Goal: Task Accomplishment & Management: Use online tool/utility

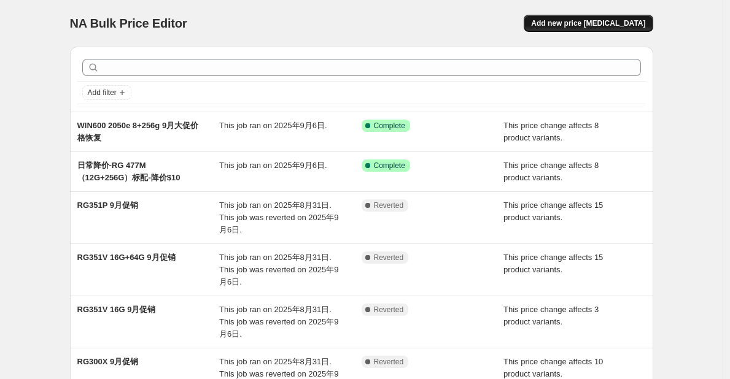
click at [581, 16] on button "Add new price [MEDICAL_DATA]" at bounding box center [588, 23] width 129 height 17
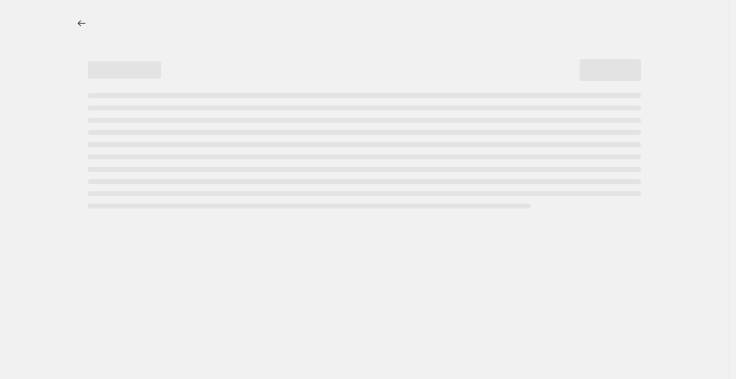
select select "percentage"
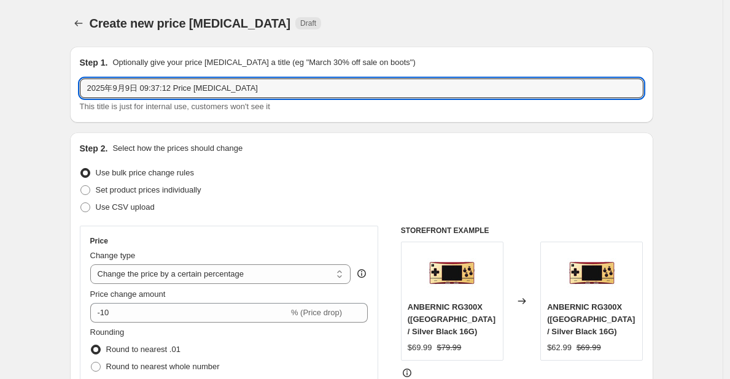
drag, startPoint x: 275, startPoint y: 85, endPoint x: 76, endPoint y: 86, distance: 198.9
click at [76, 86] on div "Step 1. Optionally give your price [MEDICAL_DATA] a title (eg "March 30% off sa…" at bounding box center [361, 85] width 583 height 76
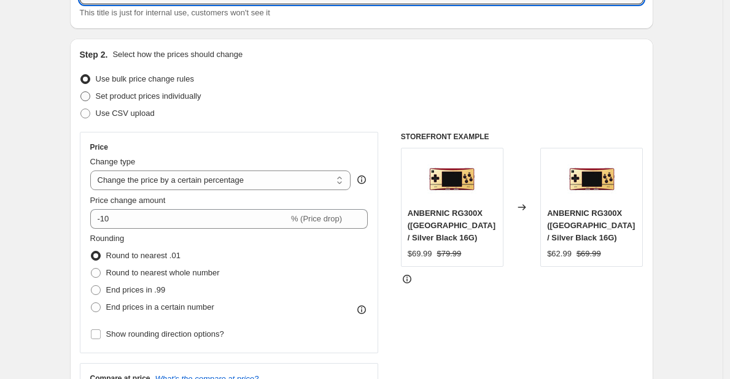
scroll to position [95, 0]
type input "RG28XX,RGSLIDE日常降价"
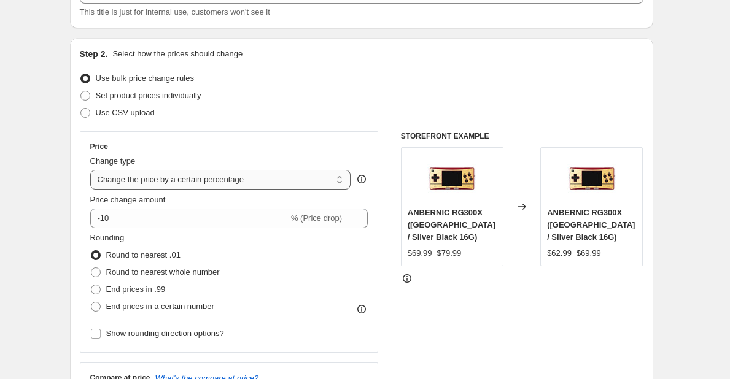
click at [208, 182] on select "Change the price to a certain amount Change the price by a certain amount Chang…" at bounding box center [220, 180] width 261 height 20
select select "by"
click at [93, 170] on select "Change the price to a certain amount Change the price by a certain amount Chang…" at bounding box center [220, 180] width 261 height 20
type input "-10.00"
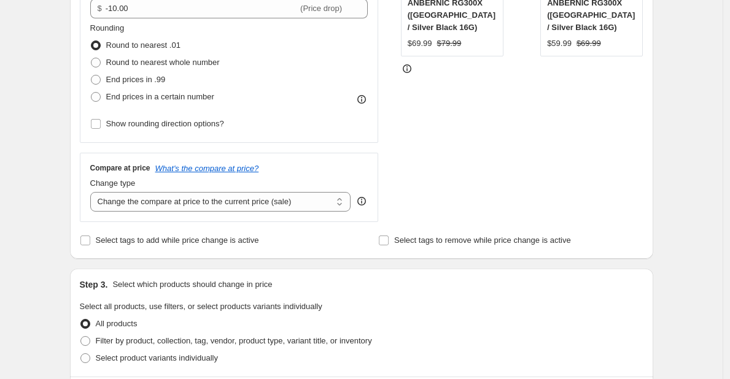
scroll to position [305, 0]
click at [214, 199] on select "Change the compare at price to the current price (sale) Change the compare at p…" at bounding box center [220, 201] width 261 height 20
select select "no_change"
click at [93, 192] on select "Change the compare at price to the current price (sale) Change the compare at p…" at bounding box center [220, 201] width 261 height 20
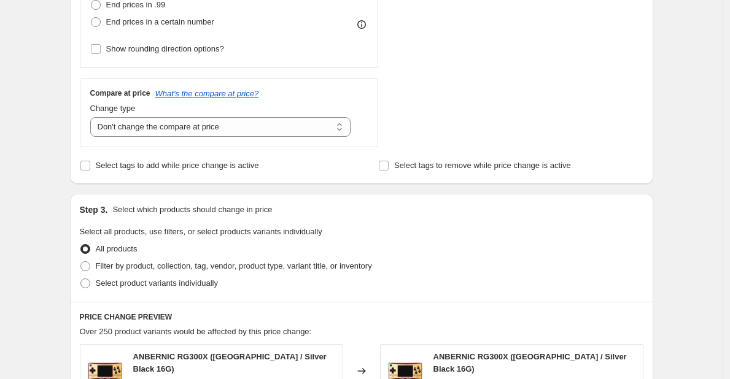
scroll to position [392, 0]
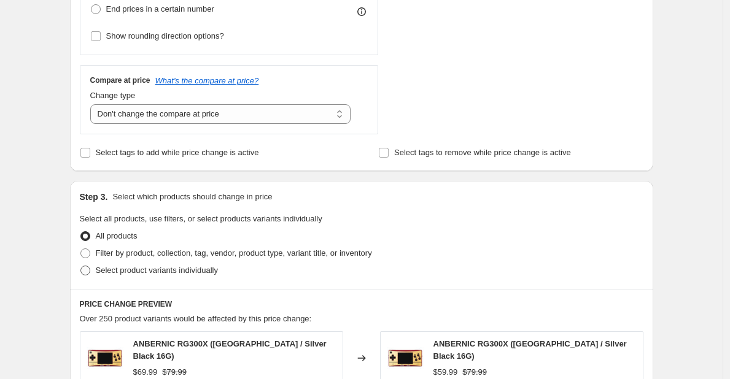
click at [173, 271] on span "Select product variants individually" at bounding box center [157, 270] width 122 height 9
click at [81, 266] on input "Select product variants individually" at bounding box center [80, 266] width 1 height 1
radio input "true"
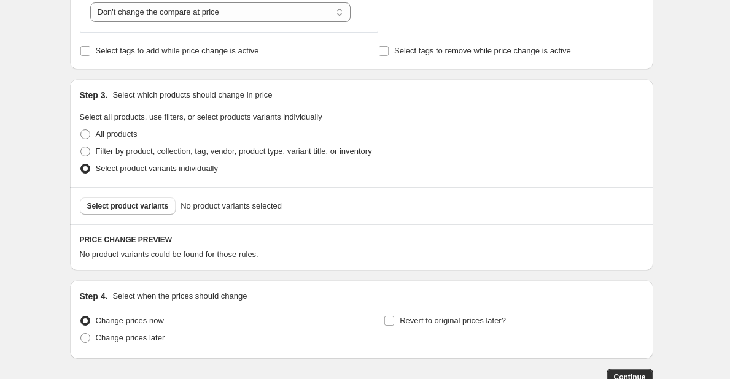
scroll to position [497, 0]
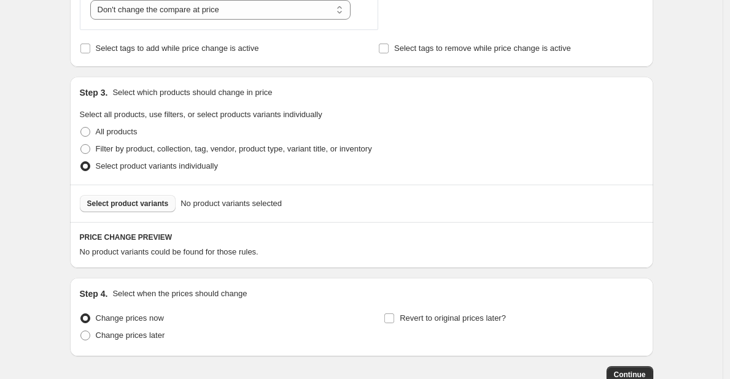
click at [139, 201] on span "Select product variants" at bounding box center [128, 204] width 82 height 10
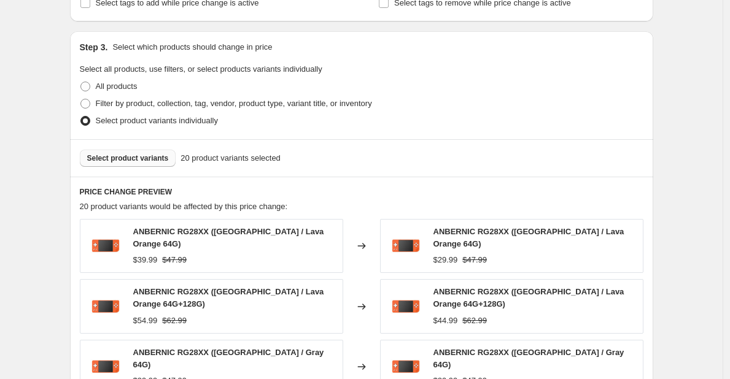
scroll to position [522, 0]
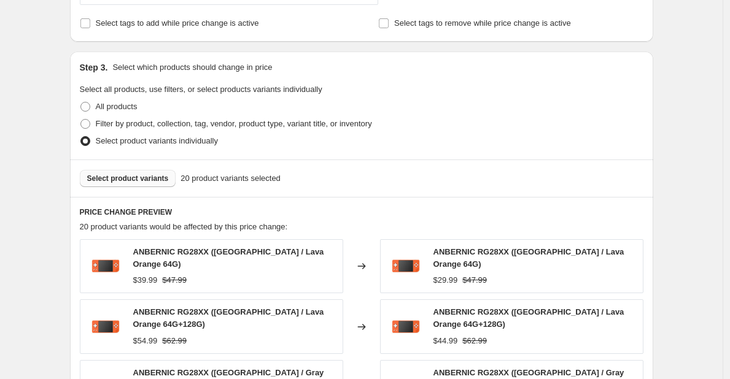
click at [141, 177] on span "Select product variants" at bounding box center [128, 179] width 82 height 10
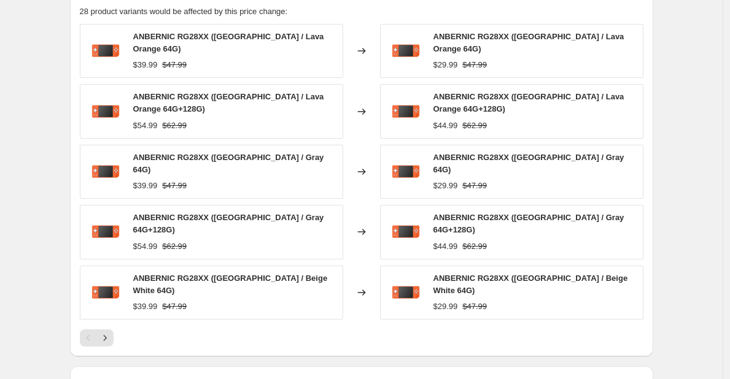
scroll to position [741, 0]
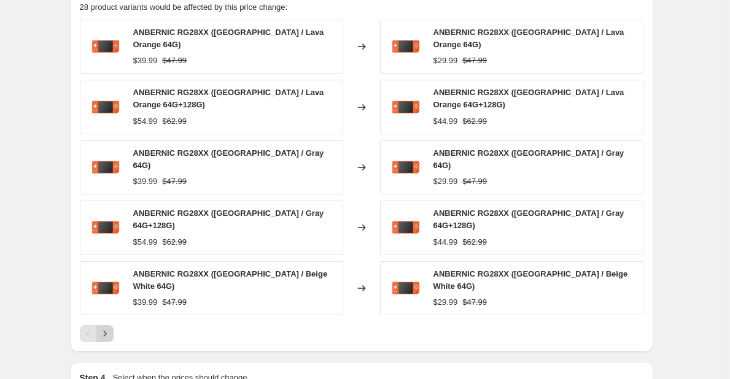
click at [111, 328] on icon "Next" at bounding box center [105, 334] width 12 height 12
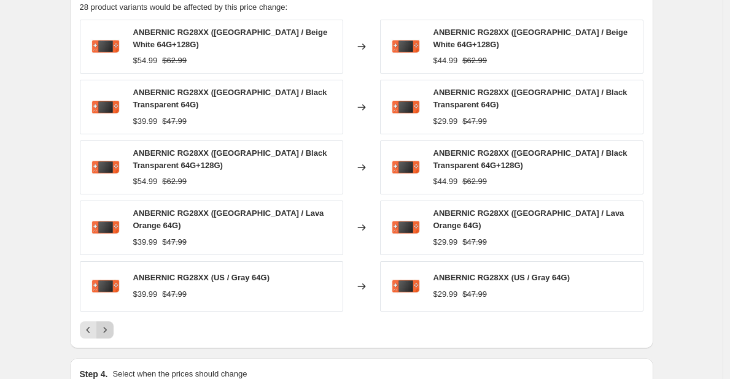
click at [111, 322] on button "Next" at bounding box center [104, 330] width 17 height 17
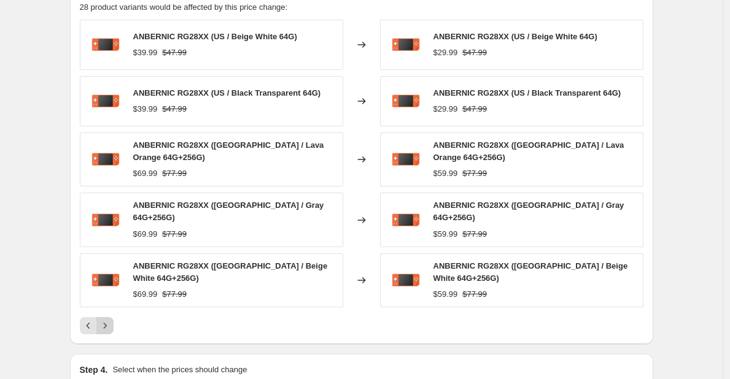
click at [111, 320] on icon "Next" at bounding box center [105, 326] width 12 height 12
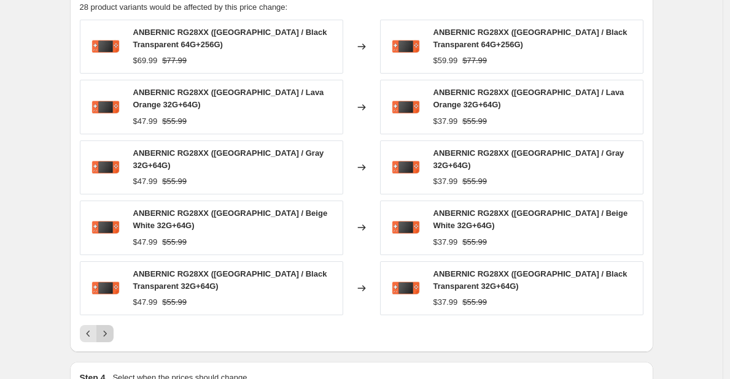
click at [111, 328] on icon "Next" at bounding box center [105, 334] width 12 height 12
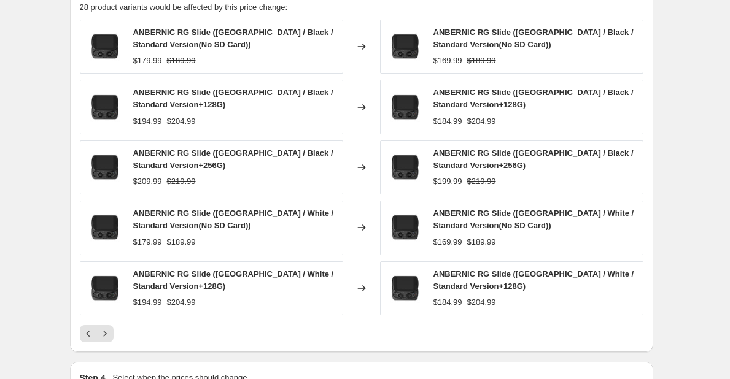
scroll to position [905, 0]
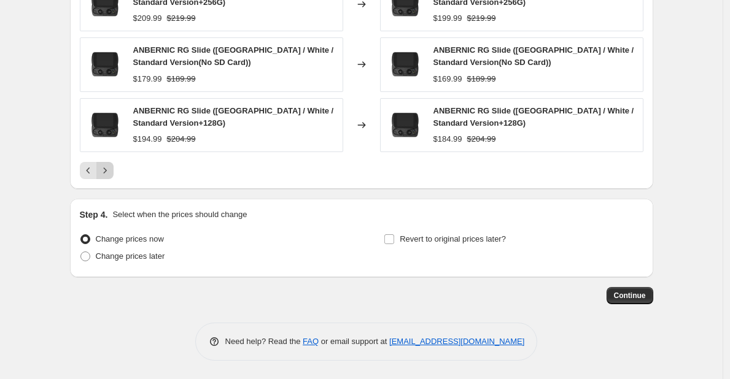
click at [110, 171] on icon "Next" at bounding box center [105, 170] width 12 height 12
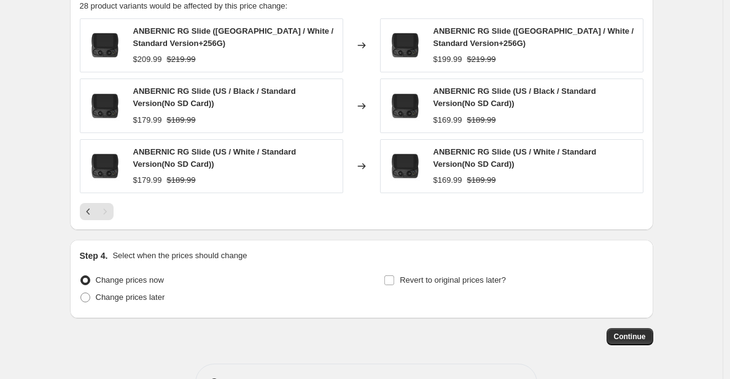
scroll to position [784, 0]
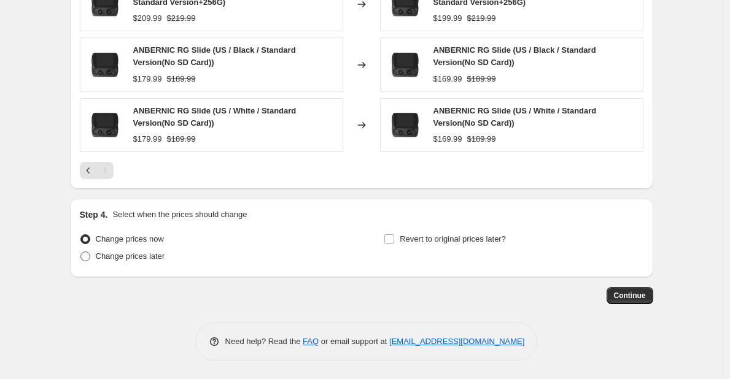
click at [157, 255] on span "Change prices later" at bounding box center [130, 256] width 69 height 9
click at [81, 252] on input "Change prices later" at bounding box center [80, 252] width 1 height 1
radio input "true"
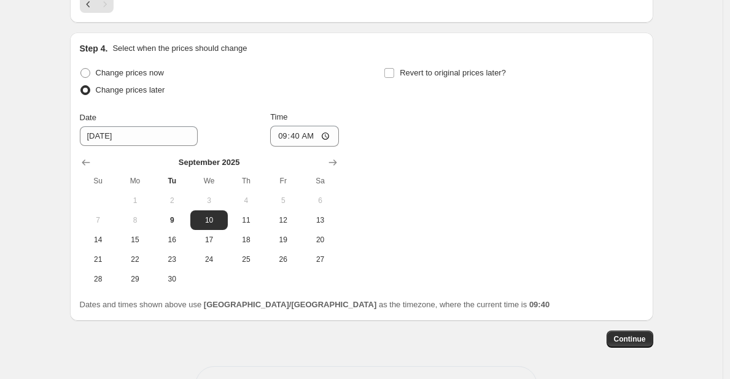
scroll to position [951, 0]
click at [174, 214] on button "9" at bounding box center [171, 220] width 37 height 20
type input "[DATE]"
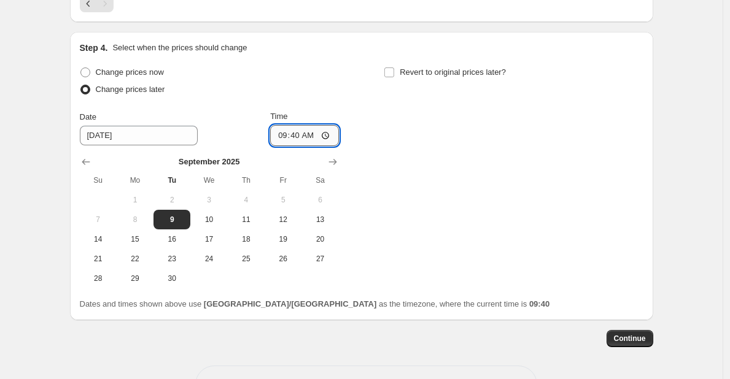
click at [300, 137] on input "09:40" at bounding box center [304, 135] width 69 height 21
type input "12:00"
click at [433, 150] on div "Change prices now Change prices later Date [DATE] Time 12:00 [DATE] Su Mo Tu We…" at bounding box center [361, 176] width 563 height 225
click at [628, 342] on span "Continue" at bounding box center [630, 339] width 32 height 10
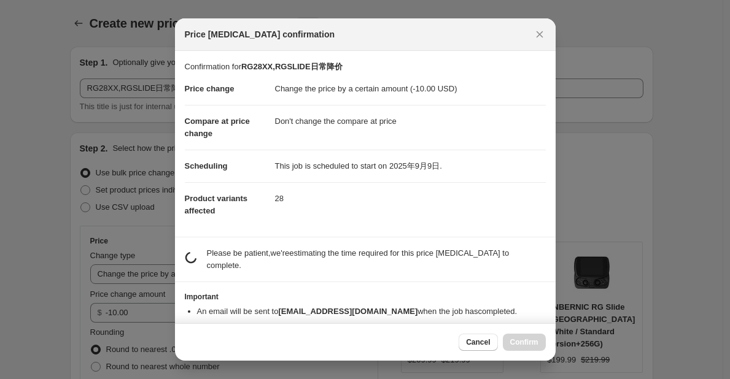
scroll to position [0, 0]
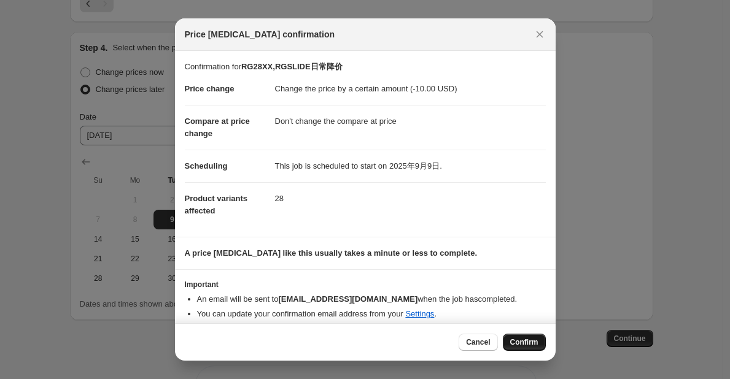
click at [528, 343] on span "Confirm" at bounding box center [524, 343] width 28 height 10
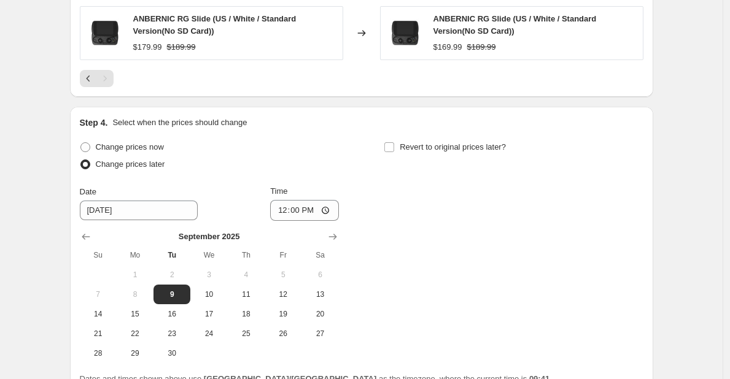
scroll to position [1069, 0]
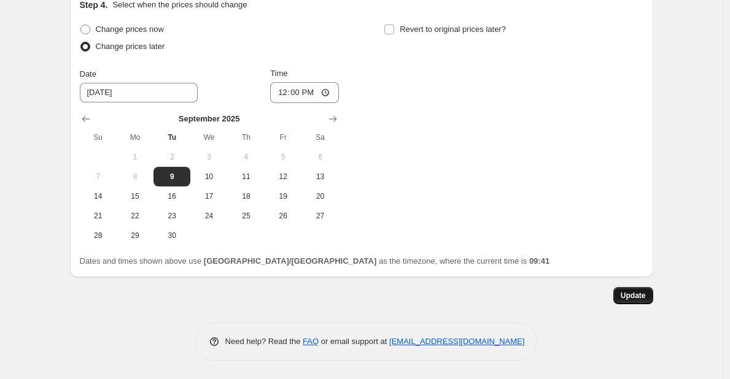
click at [629, 295] on span "Update" at bounding box center [632, 296] width 25 height 10
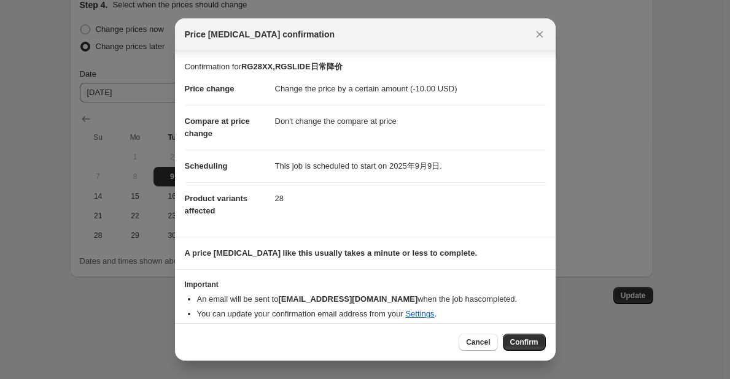
scroll to position [9, 0]
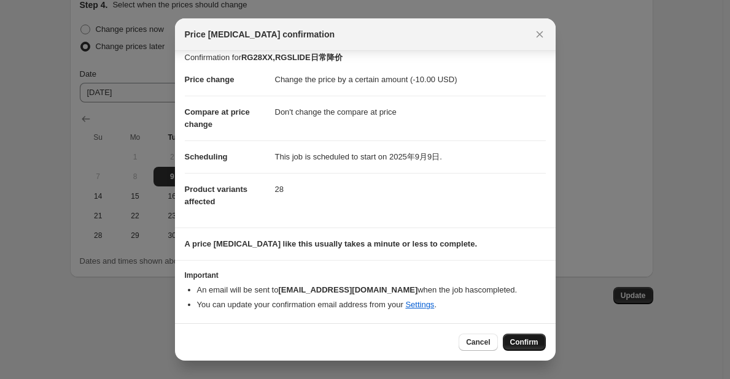
click at [531, 339] on span "Confirm" at bounding box center [524, 343] width 28 height 10
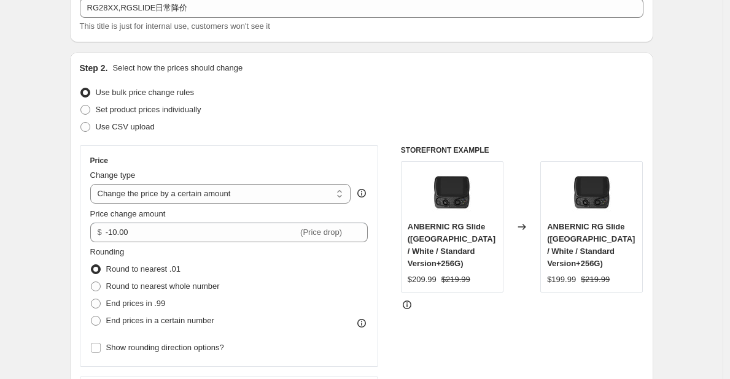
scroll to position [0, 0]
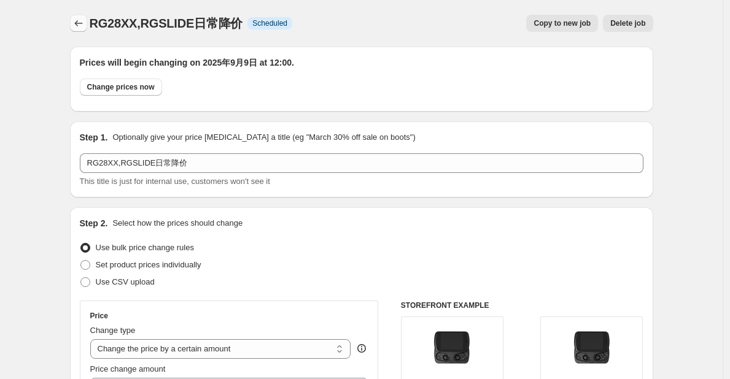
click at [82, 25] on icon "Price change jobs" at bounding box center [78, 23] width 12 height 12
